Goal: Task Accomplishment & Management: Manage account settings

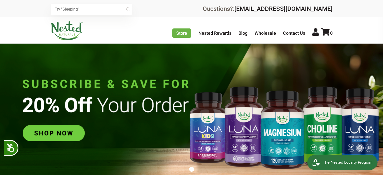
click at [314, 34] on icon at bounding box center [315, 32] width 7 height 8
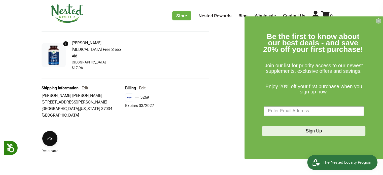
scroll to position [161, 0]
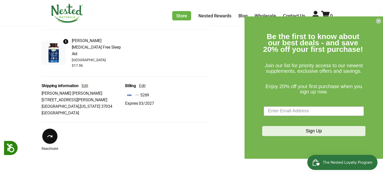
click at [378, 20] on icon "Close dialog" at bounding box center [378, 21] width 2 height 2
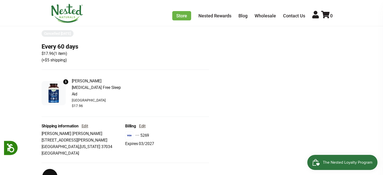
scroll to position [0, 0]
